Goal: Task Accomplishment & Management: Complete application form

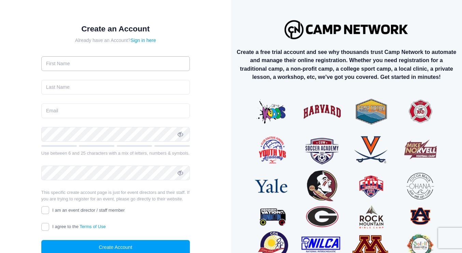
click at [98, 65] on input "text" at bounding box center [115, 63] width 149 height 15
type input "[PERSON_NAME]"
type input "[EMAIL_ADDRESS][DOMAIN_NAME]"
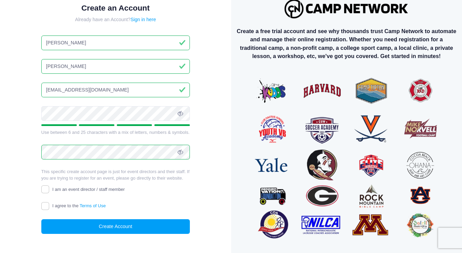
scroll to position [22, 0]
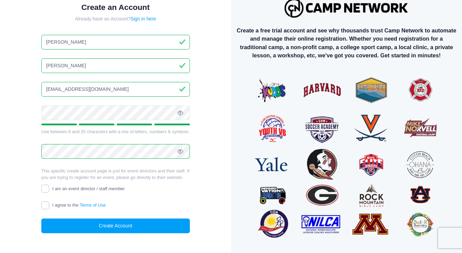
click at [48, 206] on input "I agree to the Terms of Use" at bounding box center [45, 205] width 8 height 8
checkbox input "true"
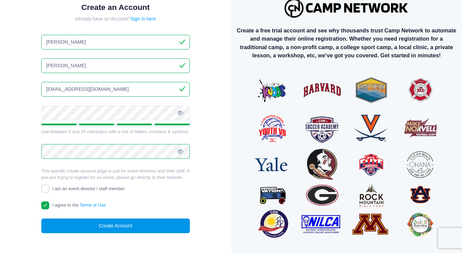
click at [128, 223] on button "Create Account" at bounding box center [115, 225] width 149 height 15
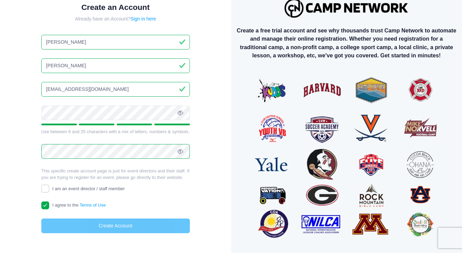
scroll to position [19, 0]
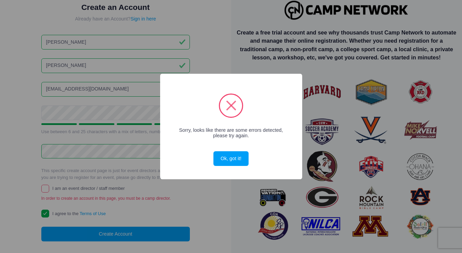
click at [228, 167] on div "× Sorry, looks like there are some errors detected, please try again. Ok, got i…" at bounding box center [231, 127] width 142 height 106
click at [228, 162] on button "Ok, got it!" at bounding box center [230, 158] width 35 height 15
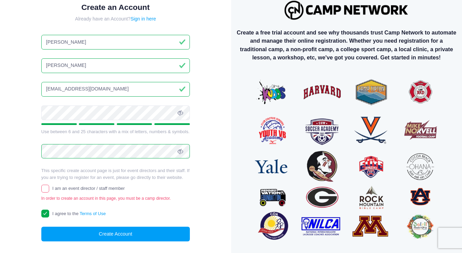
click at [66, 186] on span "I am an event director / staff member" at bounding box center [88, 188] width 72 height 5
click at [49, 186] on input "I am an event director / staff member" at bounding box center [45, 189] width 8 height 8
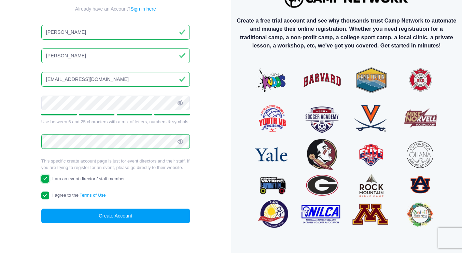
click at [47, 180] on input "I am an event director / staff member" at bounding box center [45, 179] width 8 height 8
checkbox input "false"
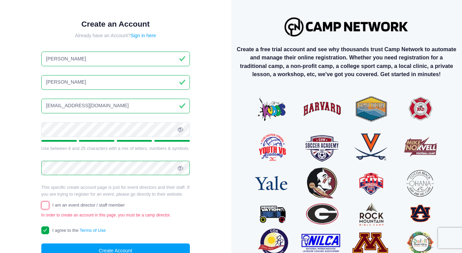
scroll to position [0, 0]
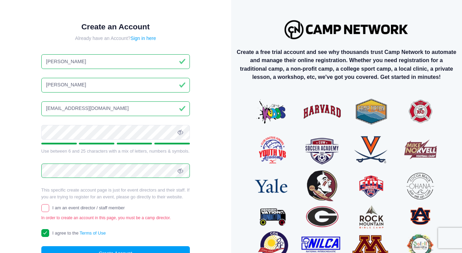
click at [219, 66] on div "Create an Account Already have an Account? Sign in here [PERSON_NAME] [EMAIL_AD…" at bounding box center [115, 147] width 209 height 272
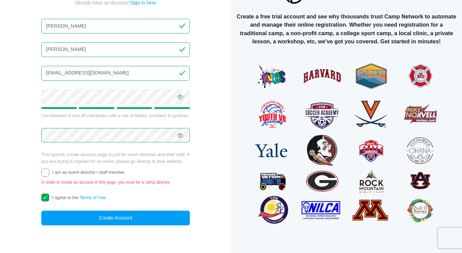
scroll to position [36, 0]
click at [48, 198] on input "I agree to the Terms of Use" at bounding box center [45, 198] width 8 height 8
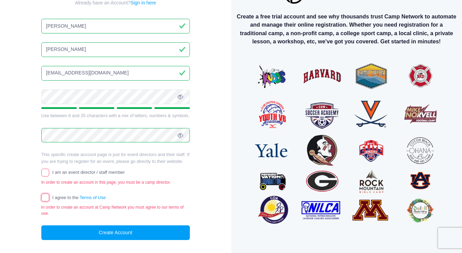
click at [48, 198] on input "I agree to the Terms of Use" at bounding box center [45, 198] width 8 height 8
checkbox input "true"
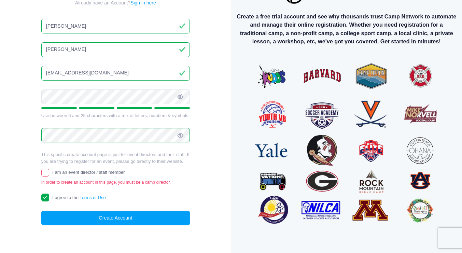
click at [40, 164] on div "Create an Account Already have an Account? Sign in here [PERSON_NAME] [EMAIL_AD…" at bounding box center [115, 112] width 171 height 272
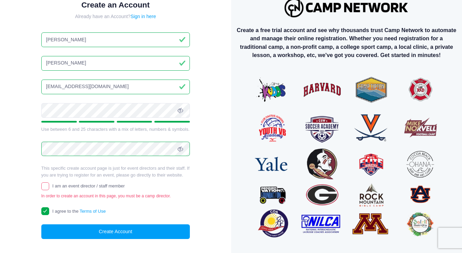
scroll to position [0, 0]
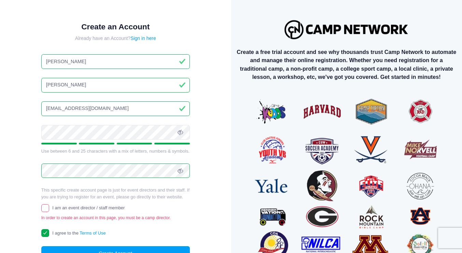
click at [133, 14] on div "Create an Account Already have an Account? Sign in here [PERSON_NAME] [EMAIL_AD…" at bounding box center [115, 147] width 171 height 272
